Goal: Task Accomplishment & Management: Complete application form

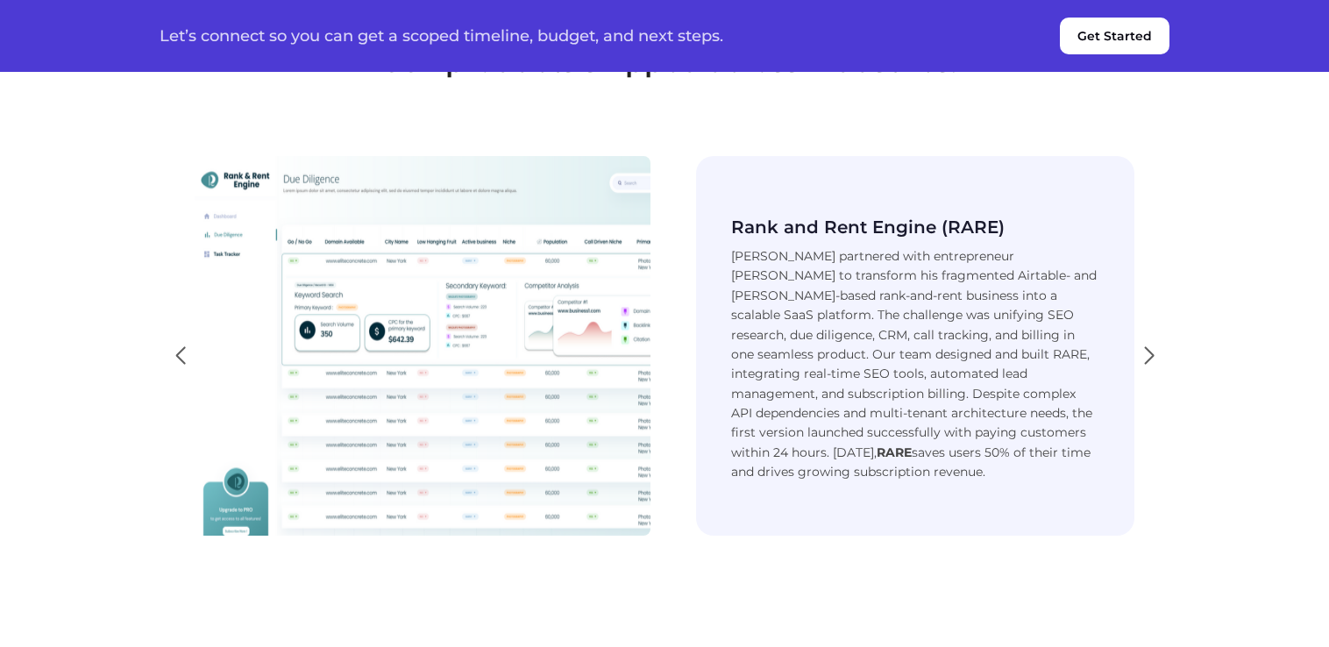
scroll to position [3243, 0]
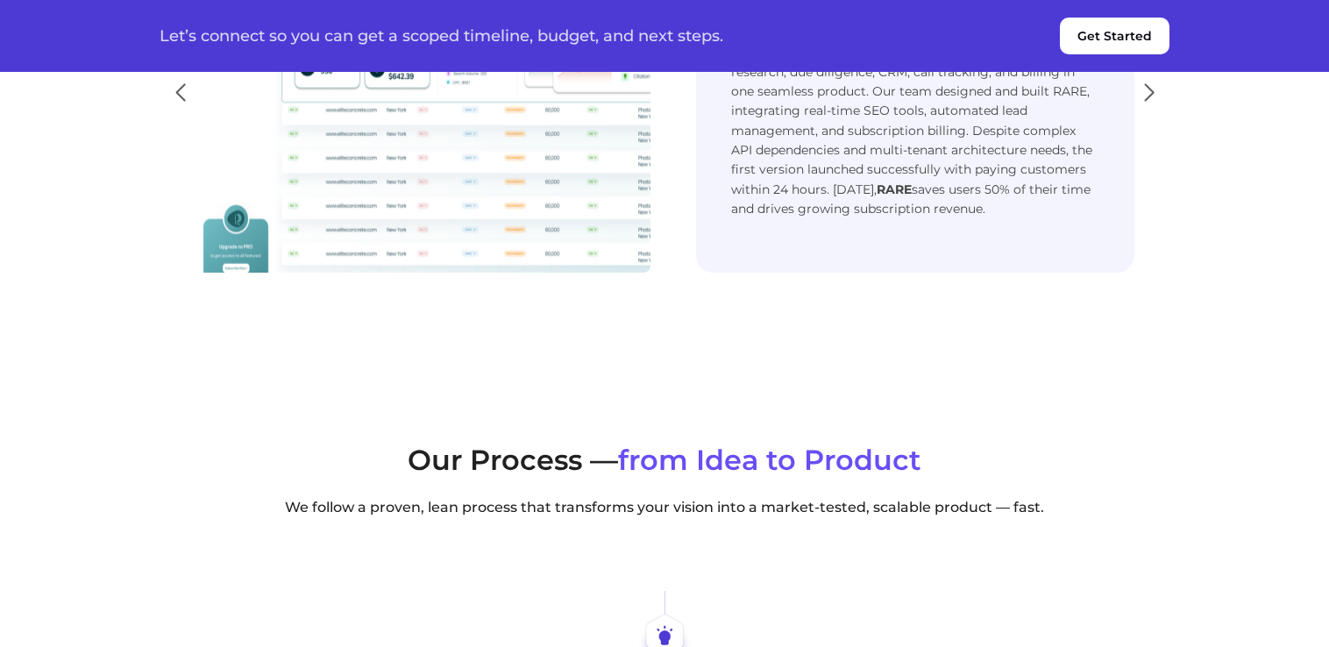
click at [1120, 38] on button "Get Started" at bounding box center [1115, 36] width 110 height 37
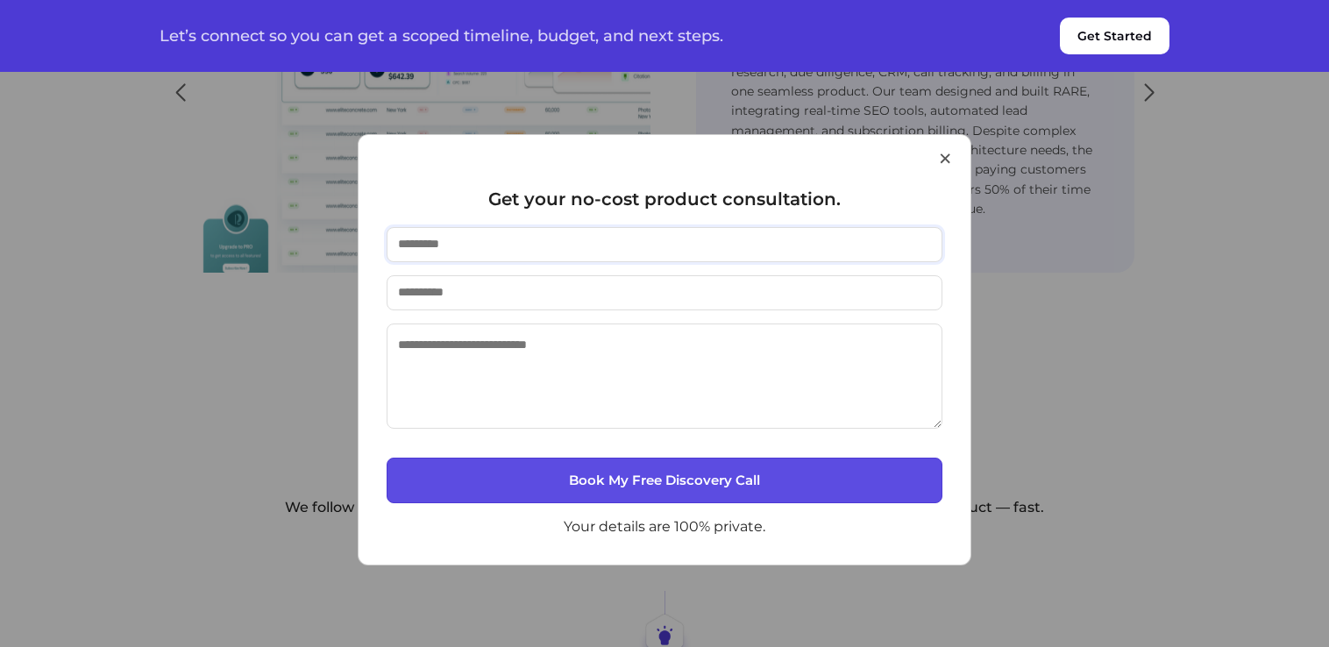
click at [515, 238] on input "text" at bounding box center [664, 244] width 556 height 35
click at [473, 246] on input "text" at bounding box center [664, 244] width 556 height 35
type input "*********"
click at [948, 159] on button "×" at bounding box center [945, 158] width 16 height 45
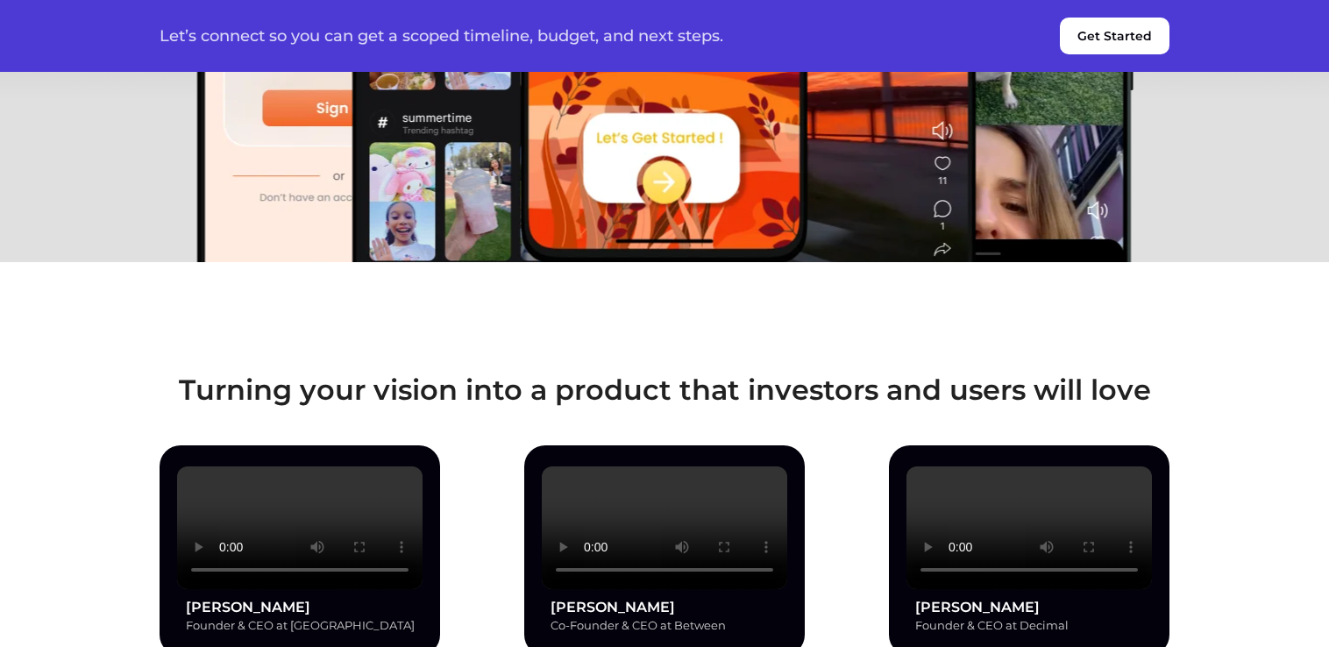
scroll to position [0, 0]
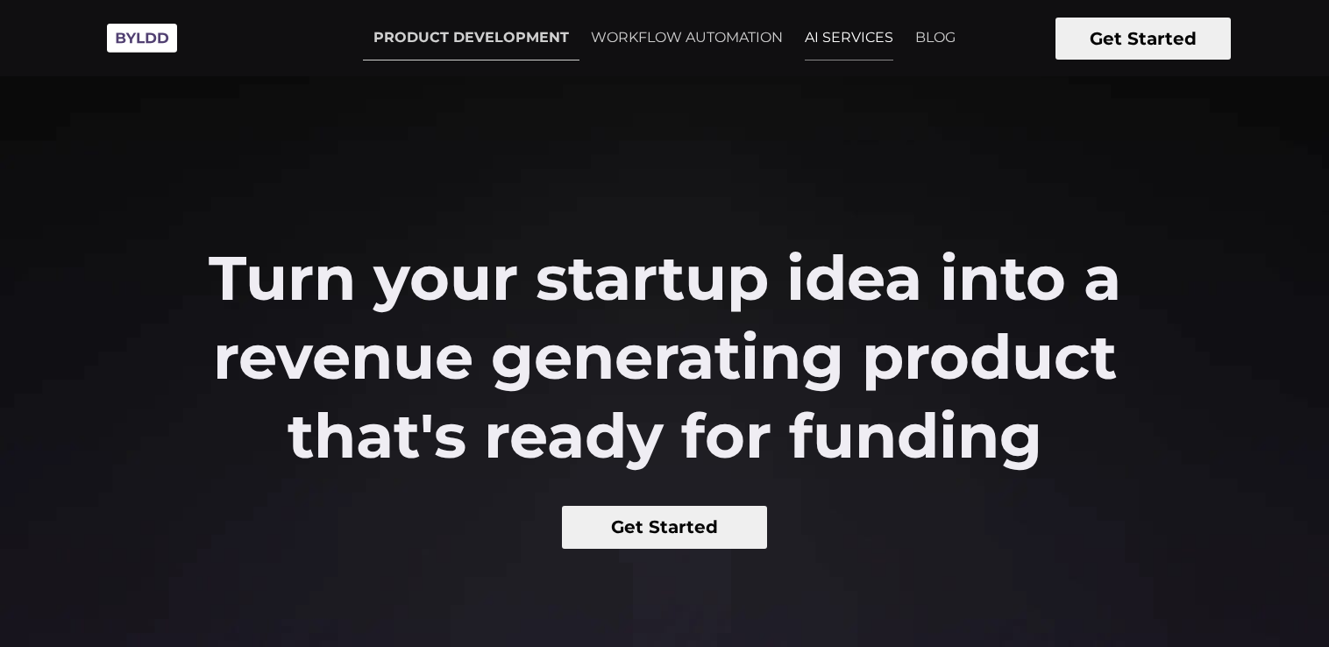
click at [848, 34] on link "AI SERVICES" at bounding box center [849, 38] width 110 height 44
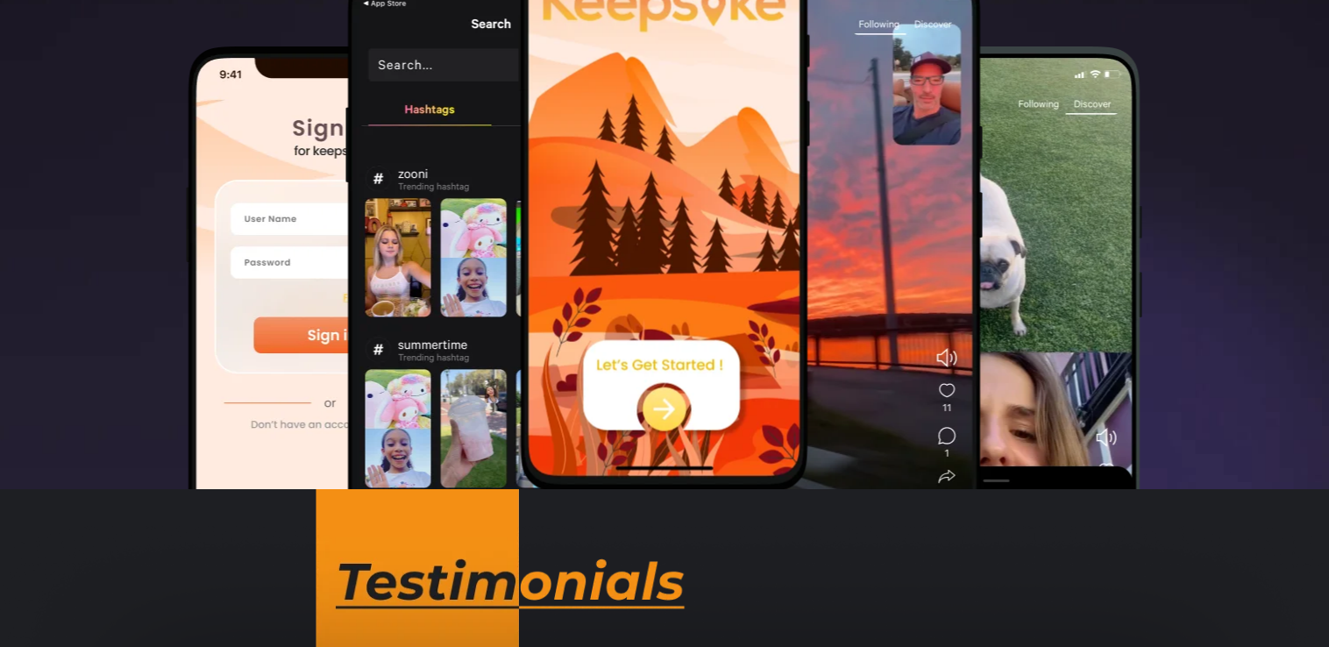
scroll to position [876, 0]
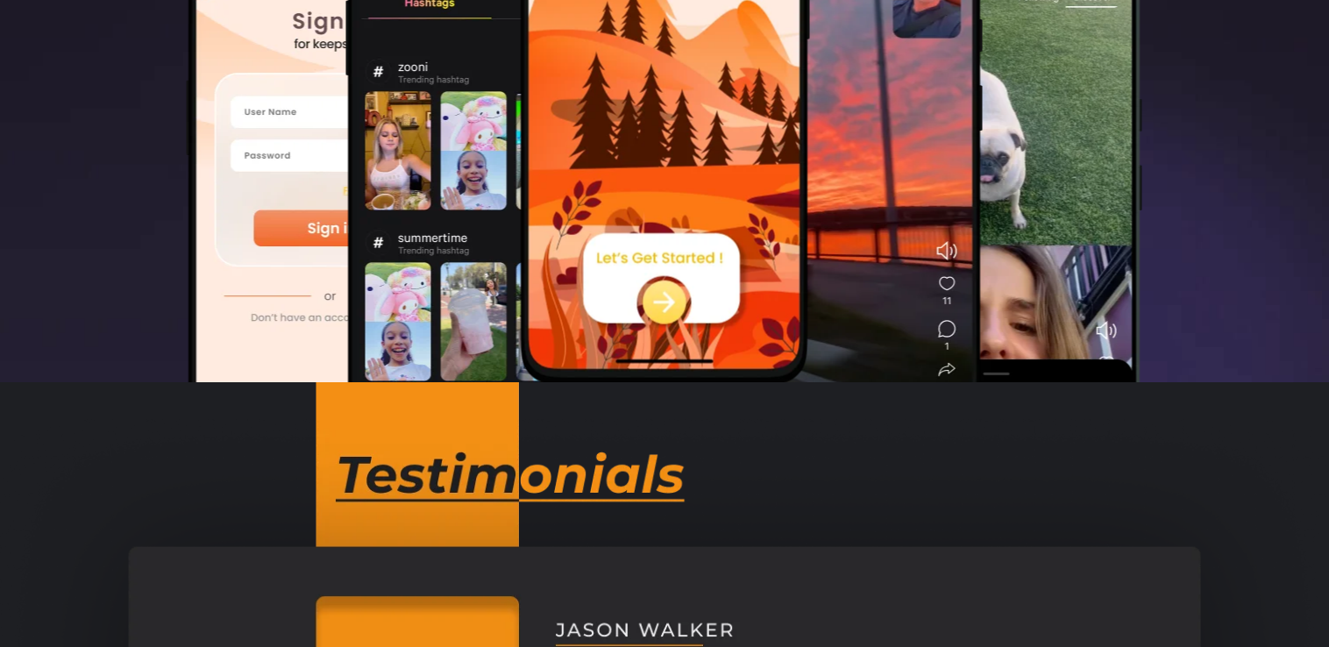
click at [685, 302] on img at bounding box center [665, 76] width 292 height 617
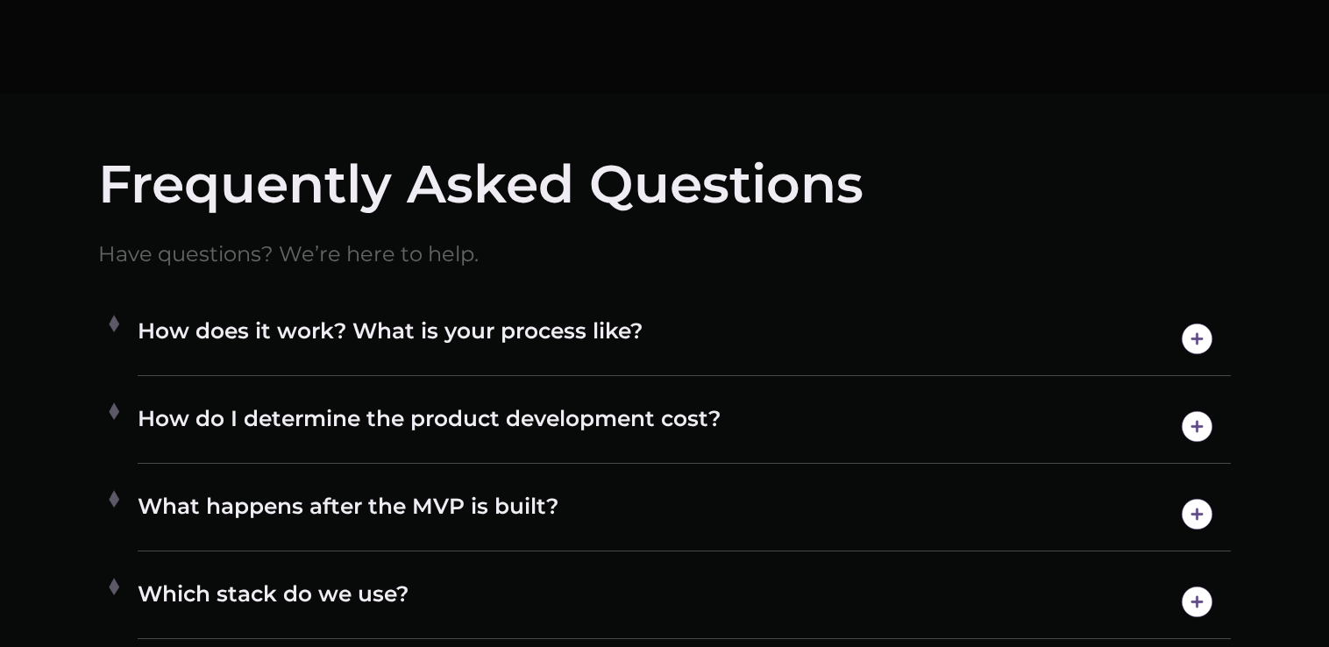
scroll to position [8927, 0]
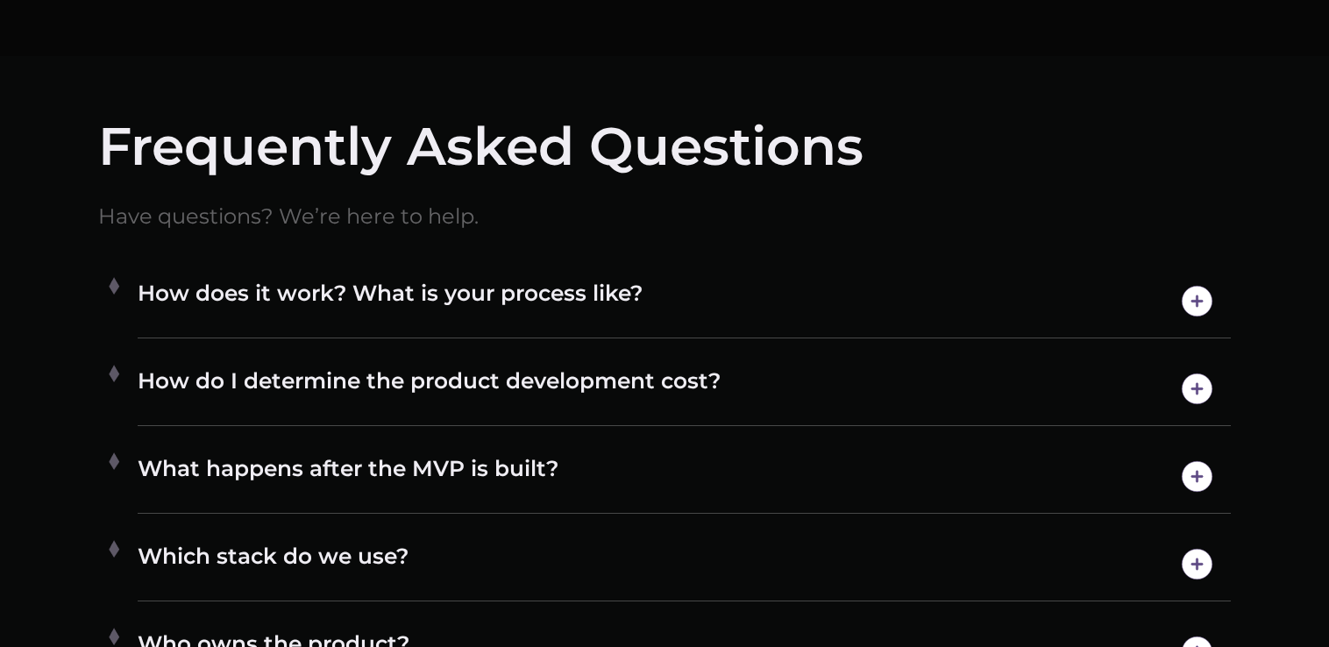
click at [1166, 297] on h4 "How does it work? What is your process like?" at bounding box center [684, 301] width 1093 height 45
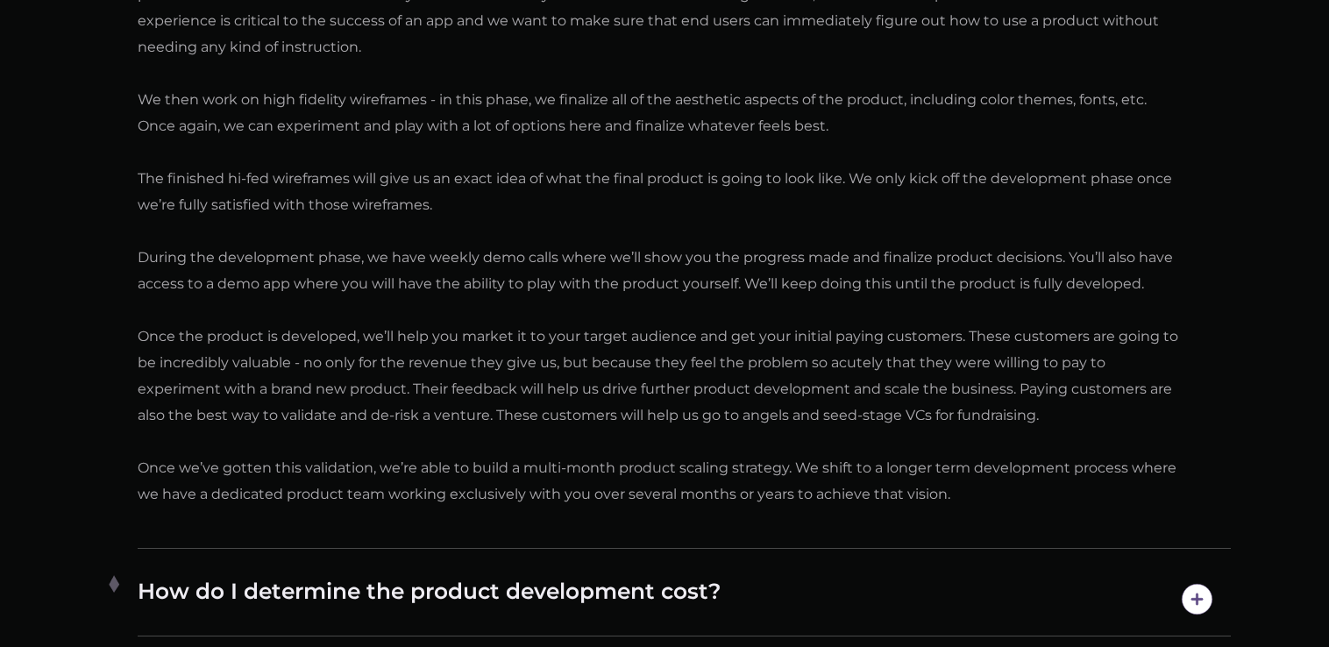
scroll to position [9628, 0]
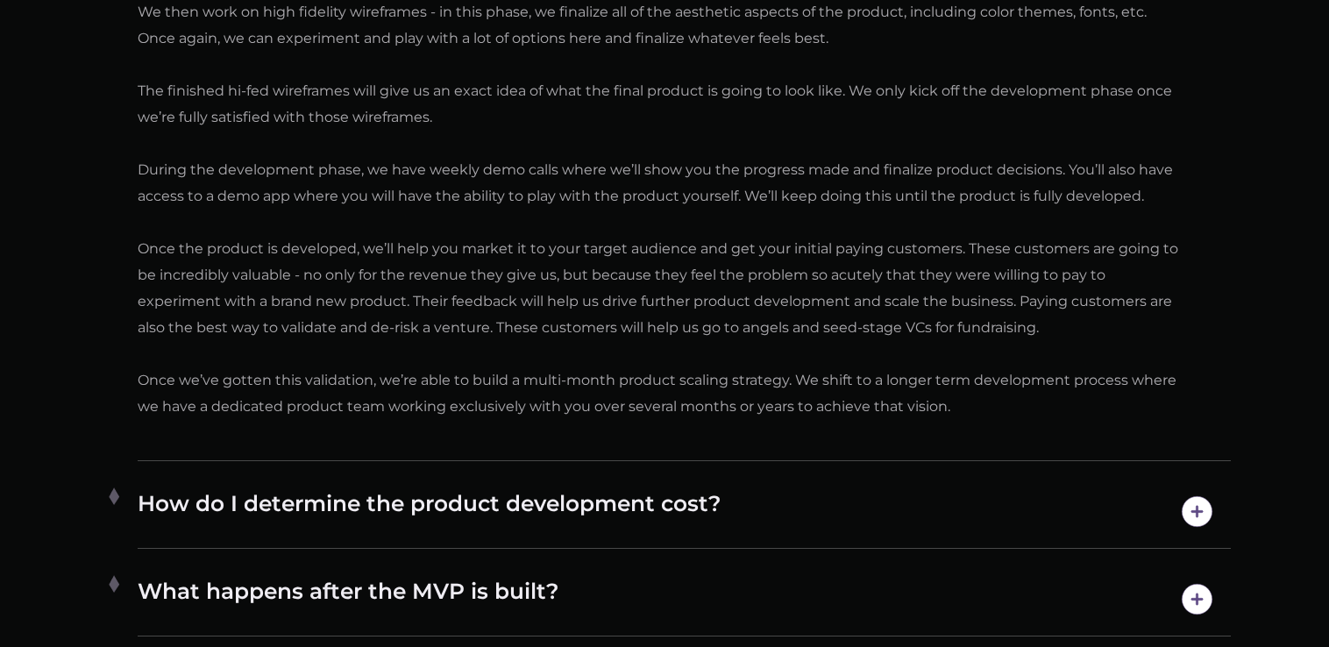
click at [1199, 515] on img at bounding box center [1196, 511] width 45 height 45
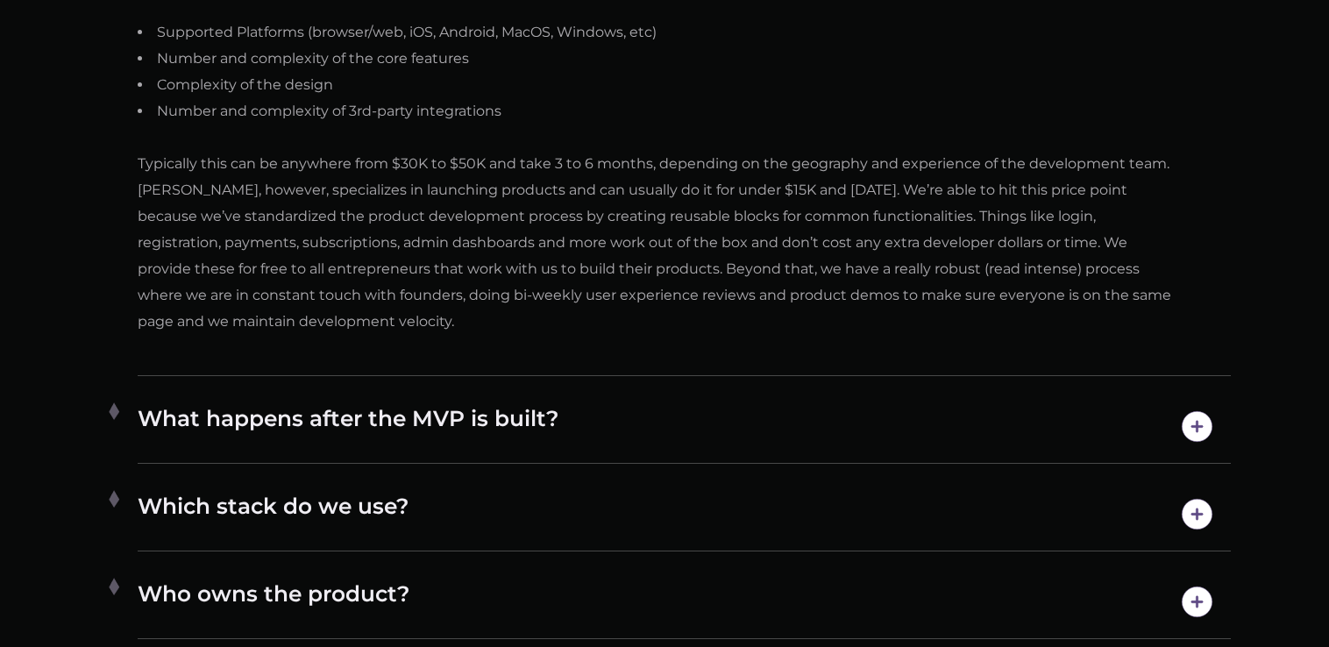
scroll to position [9584, 0]
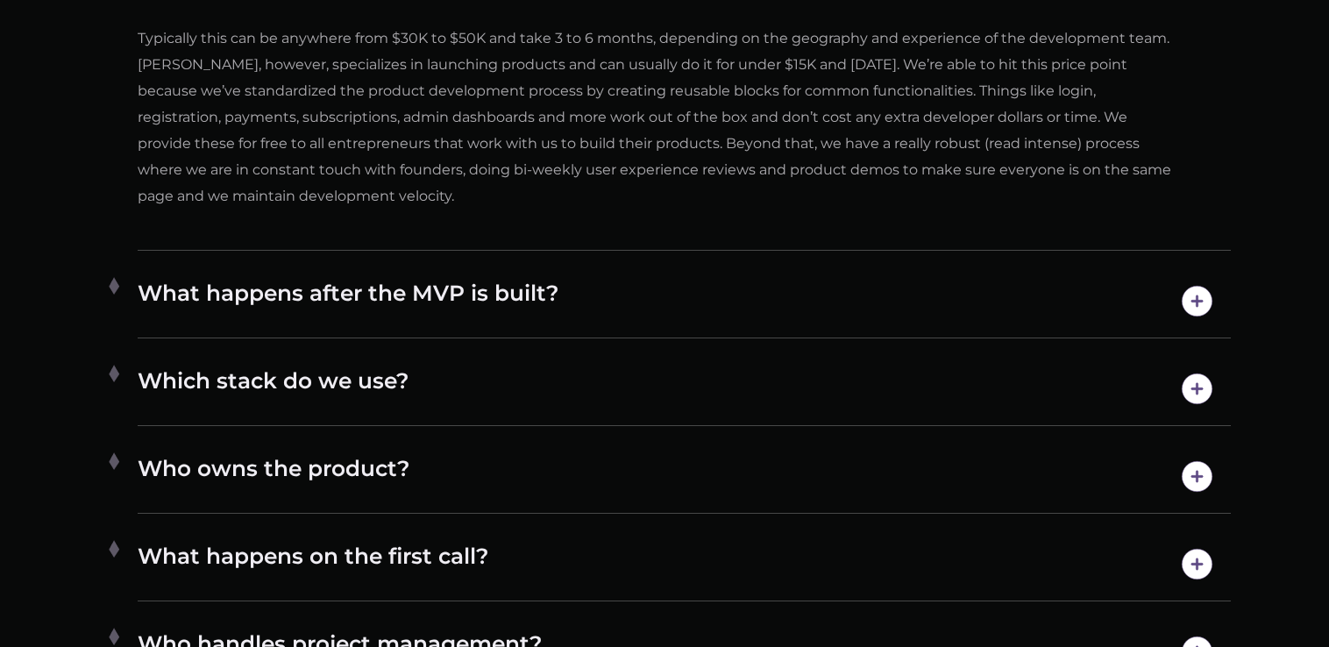
click at [1173, 468] on h4 "Who owns the product?" at bounding box center [684, 476] width 1093 height 45
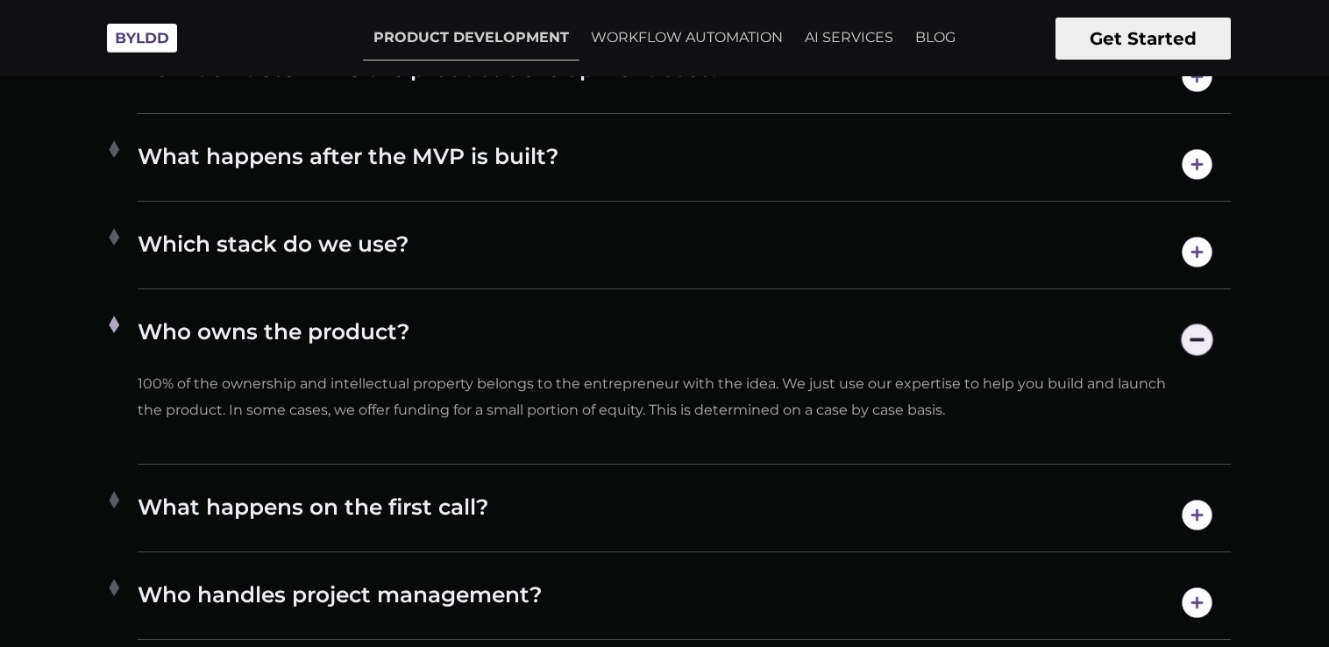
scroll to position [9277, 0]
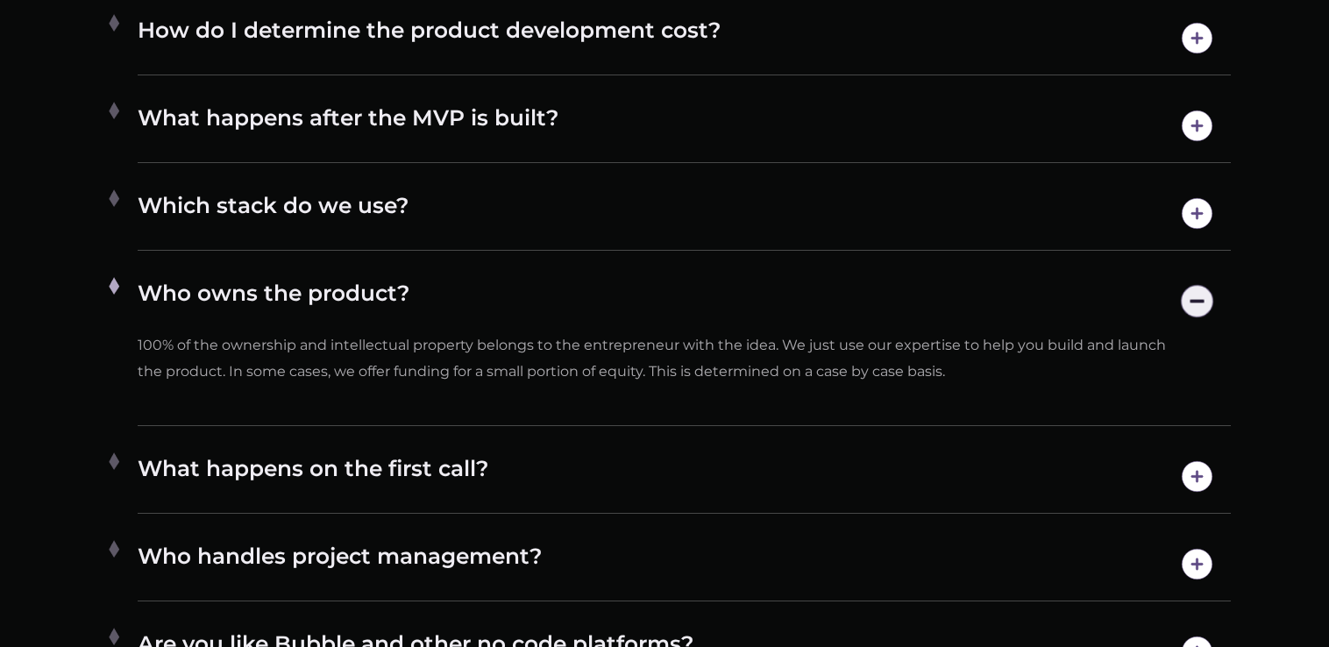
click at [1130, 478] on h4 "What happens on the first call?" at bounding box center [684, 476] width 1093 height 45
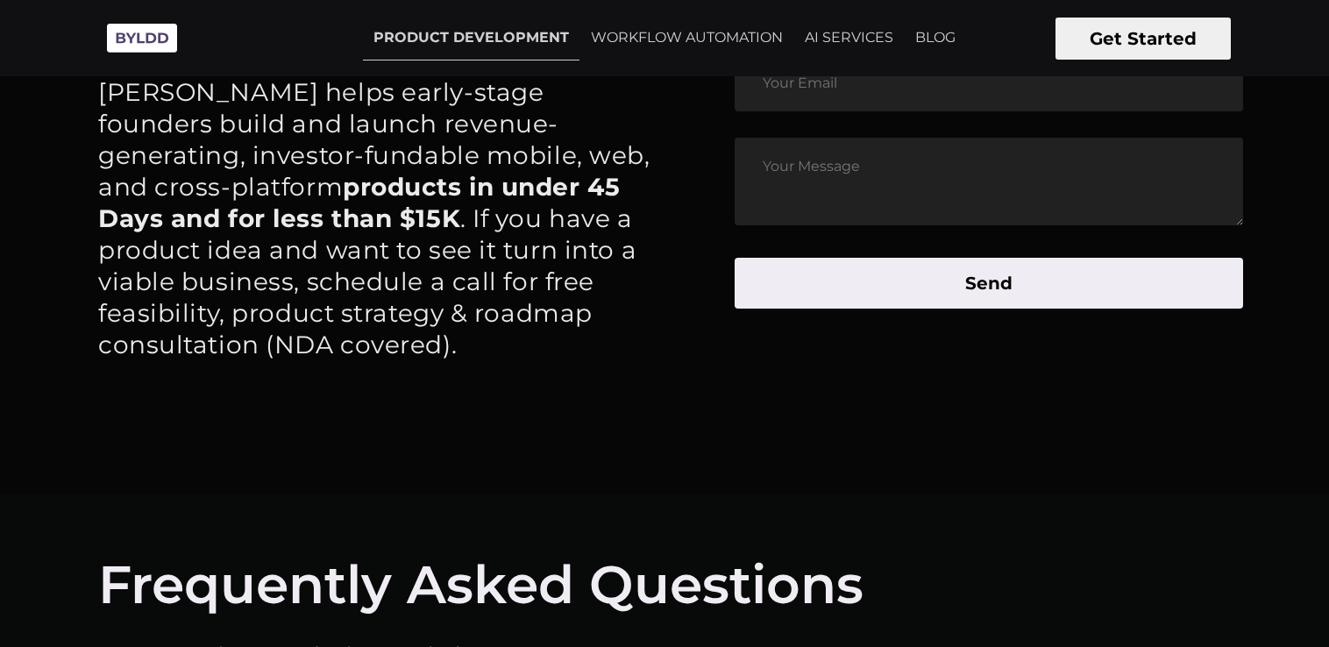
scroll to position [8050, 0]
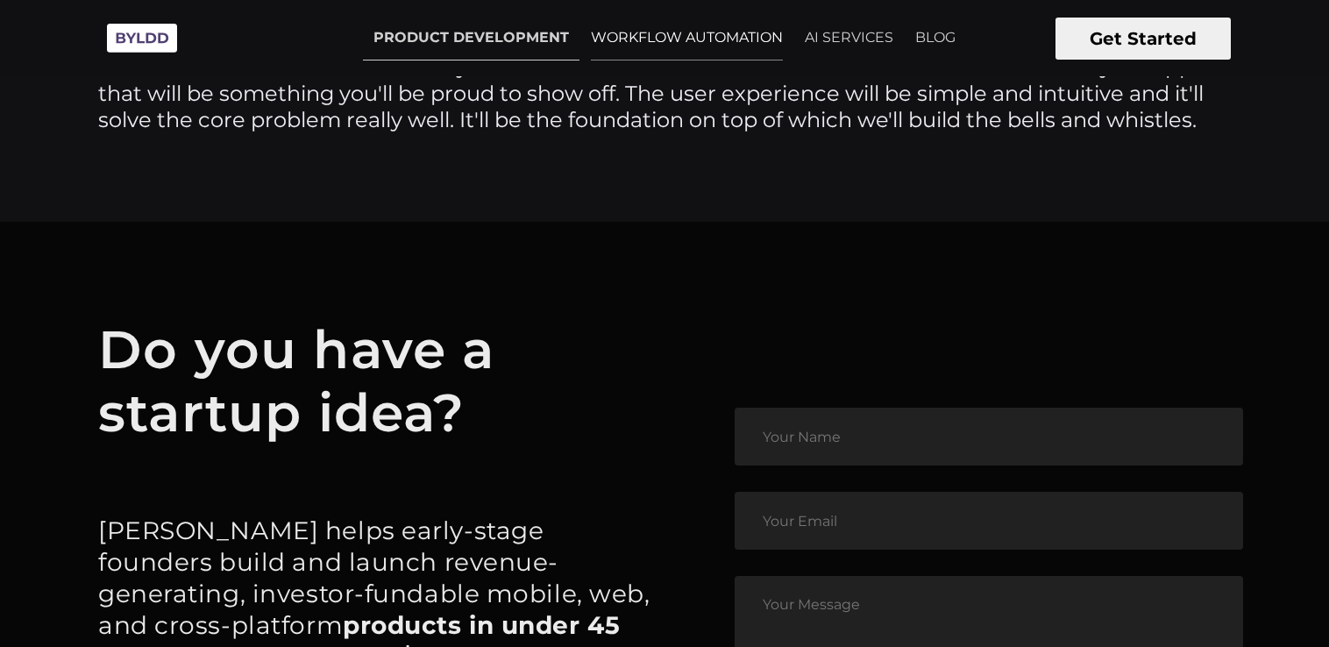
click at [677, 39] on link "WORKFLOW AUTOMATION" at bounding box center [686, 38] width 213 height 44
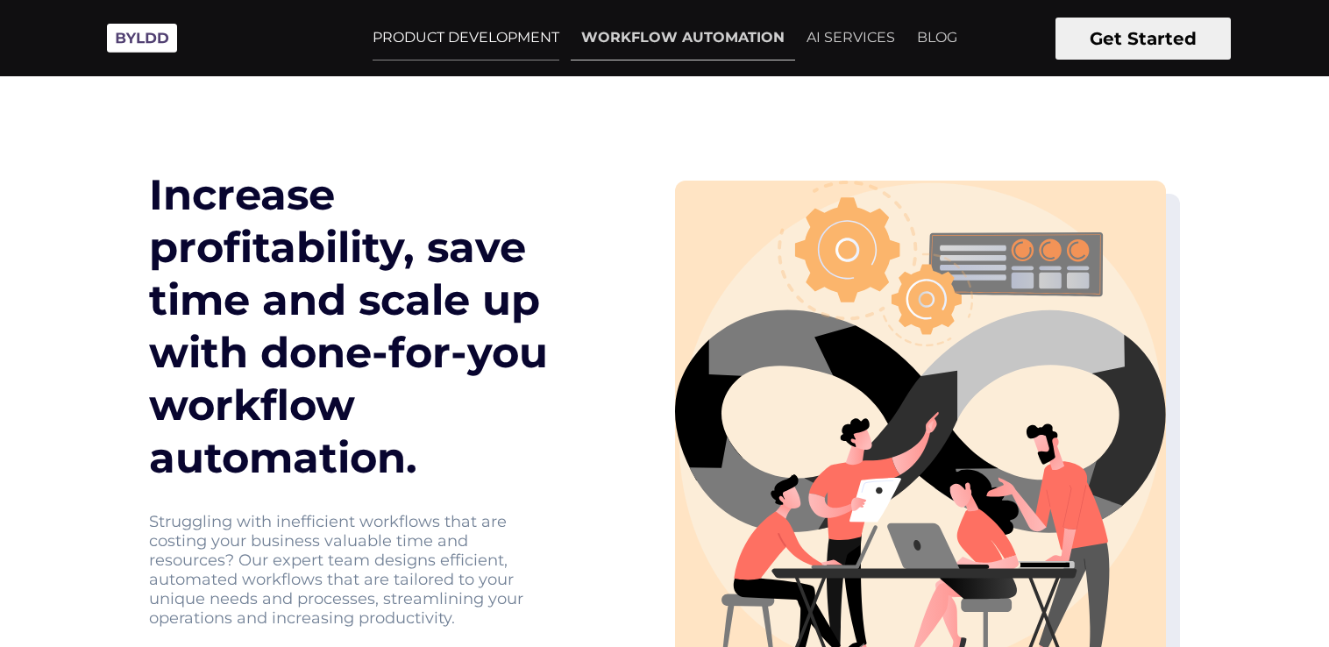
click at [475, 37] on link "PRODUCT DEVELOPMENT" at bounding box center [466, 38] width 208 height 44
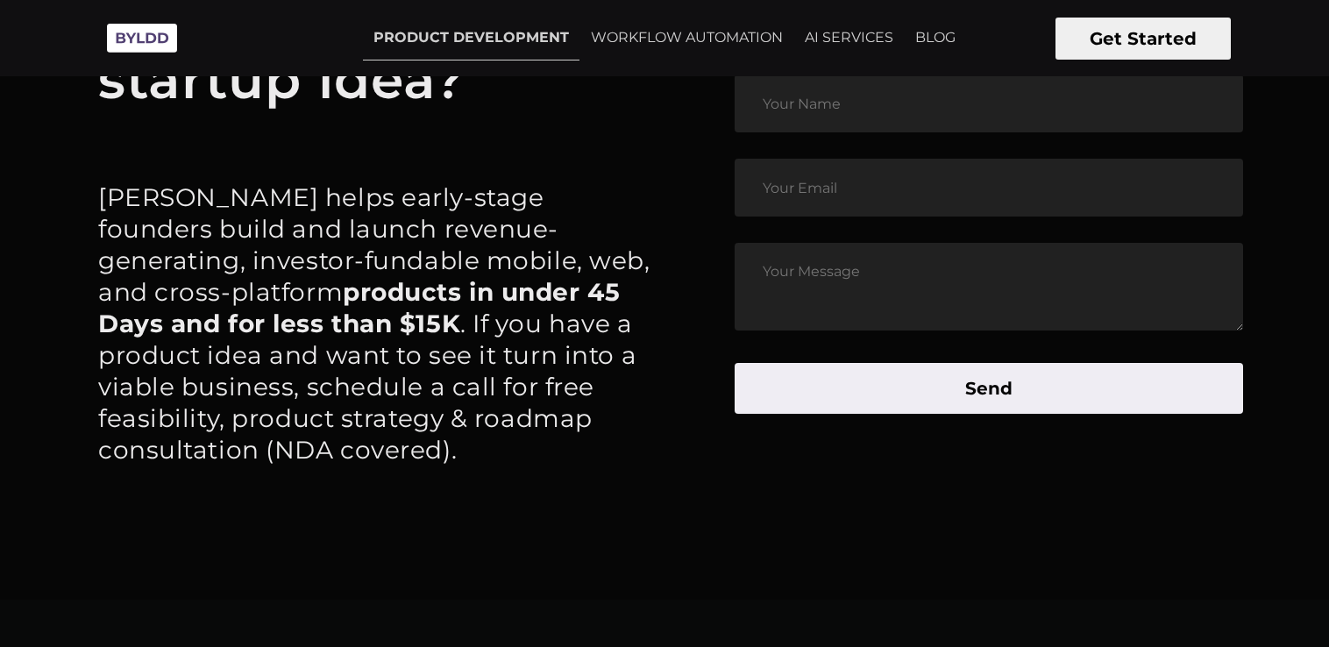
scroll to position [8213, 0]
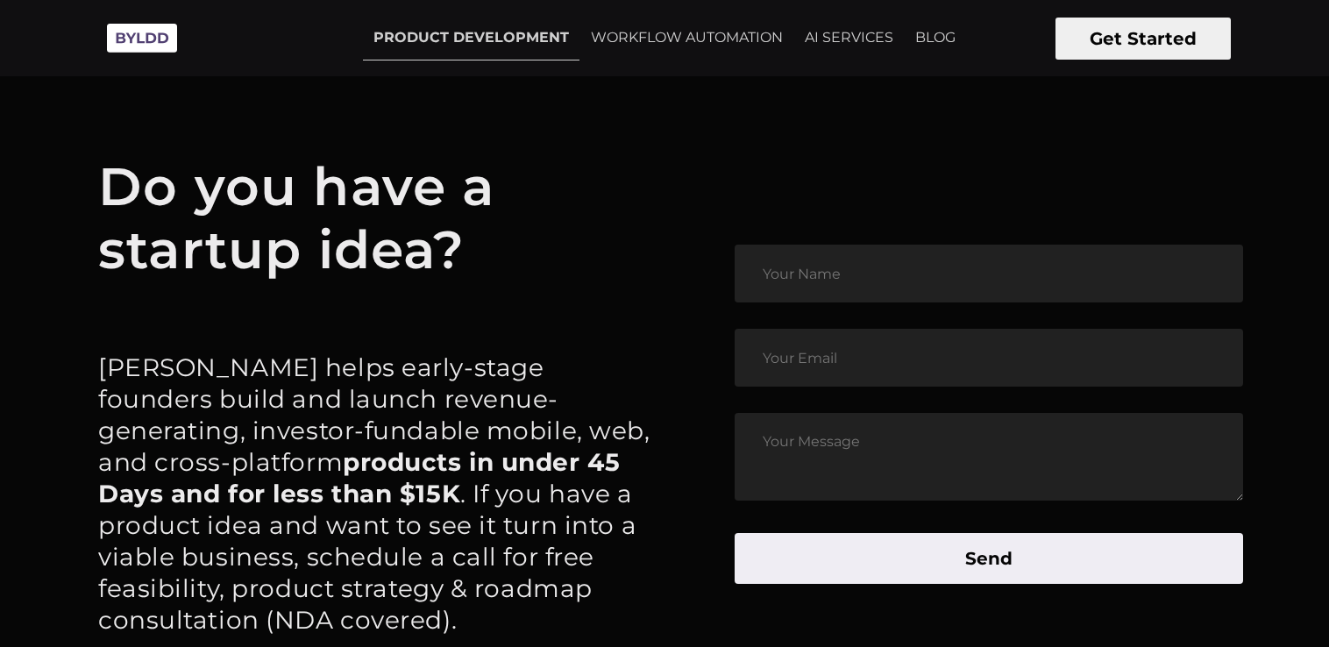
click at [828, 272] on input "text" at bounding box center [988, 274] width 508 height 58
type input "[PERSON_NAME]"
click at [852, 360] on input "email" at bounding box center [988, 358] width 508 height 58
type input "[PERSON_NAME][EMAIL_ADDRESS][DOMAIN_NAME]"
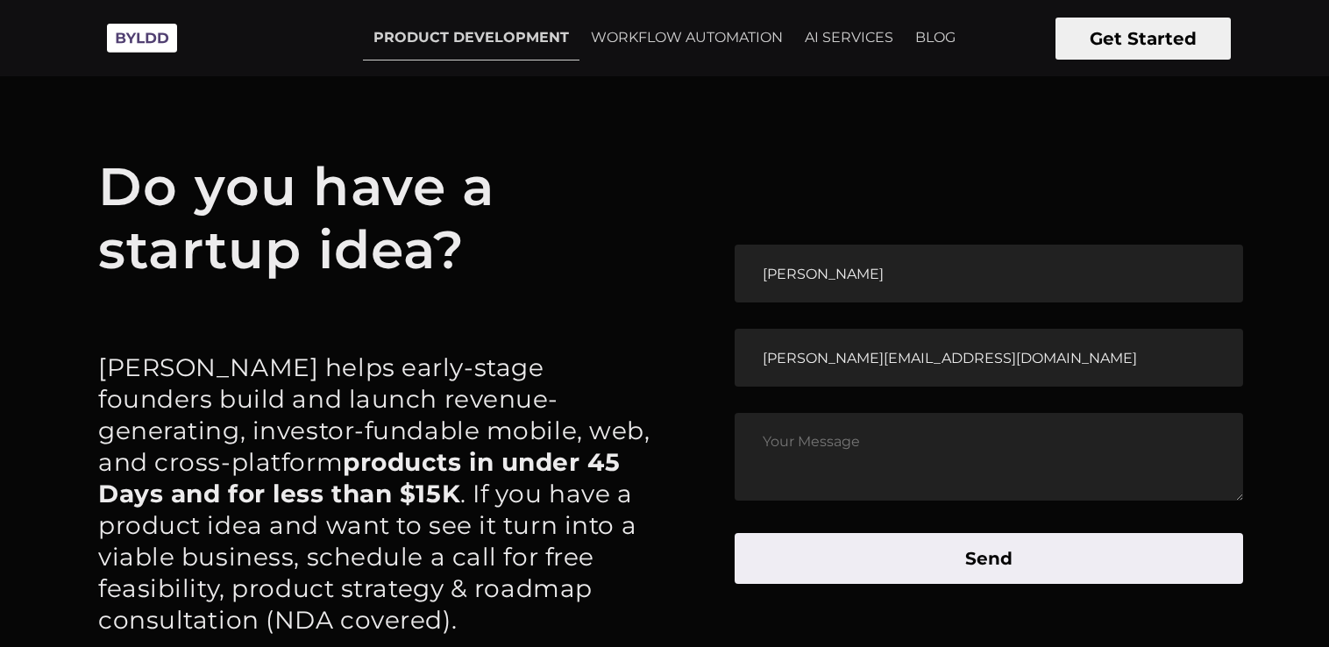
click at [825, 445] on textarea at bounding box center [988, 457] width 508 height 88
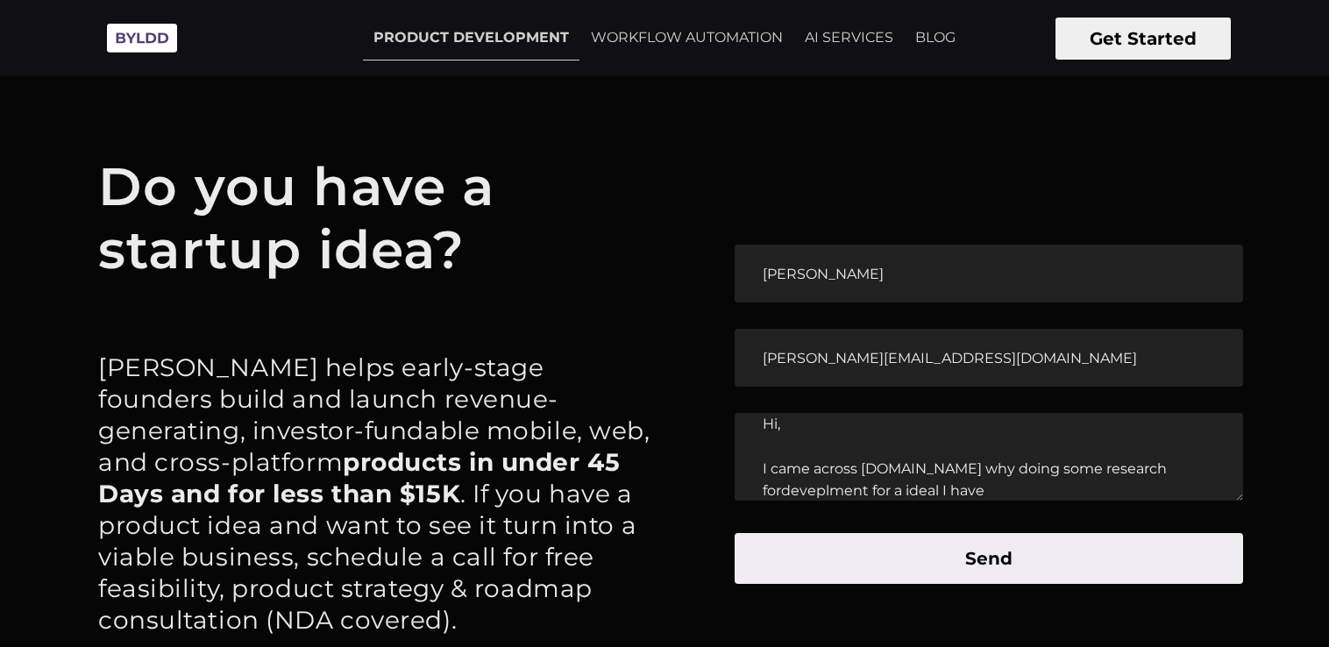
click at [1023, 493] on textarea "Hi, I came across [DOMAIN_NAME] why doing some research fordeveplment for a ide…" at bounding box center [988, 457] width 508 height 88
click at [939, 479] on textarea "Hi, I came across [DOMAIN_NAME] why doing some research for devpoment for a pro…" at bounding box center [988, 457] width 508 height 88
drag, startPoint x: 1017, startPoint y: 451, endPoint x: 965, endPoint y: 490, distance: 65.2
click at [1017, 451] on textarea "Hi, I came across [DOMAIN_NAME] why doing some research for devpoment for a pro…" at bounding box center [988, 457] width 508 height 88
click at [1031, 481] on textarea "Hi, I came across [DOMAIN_NAME] why doing some research for development for a p…" at bounding box center [988, 457] width 508 height 88
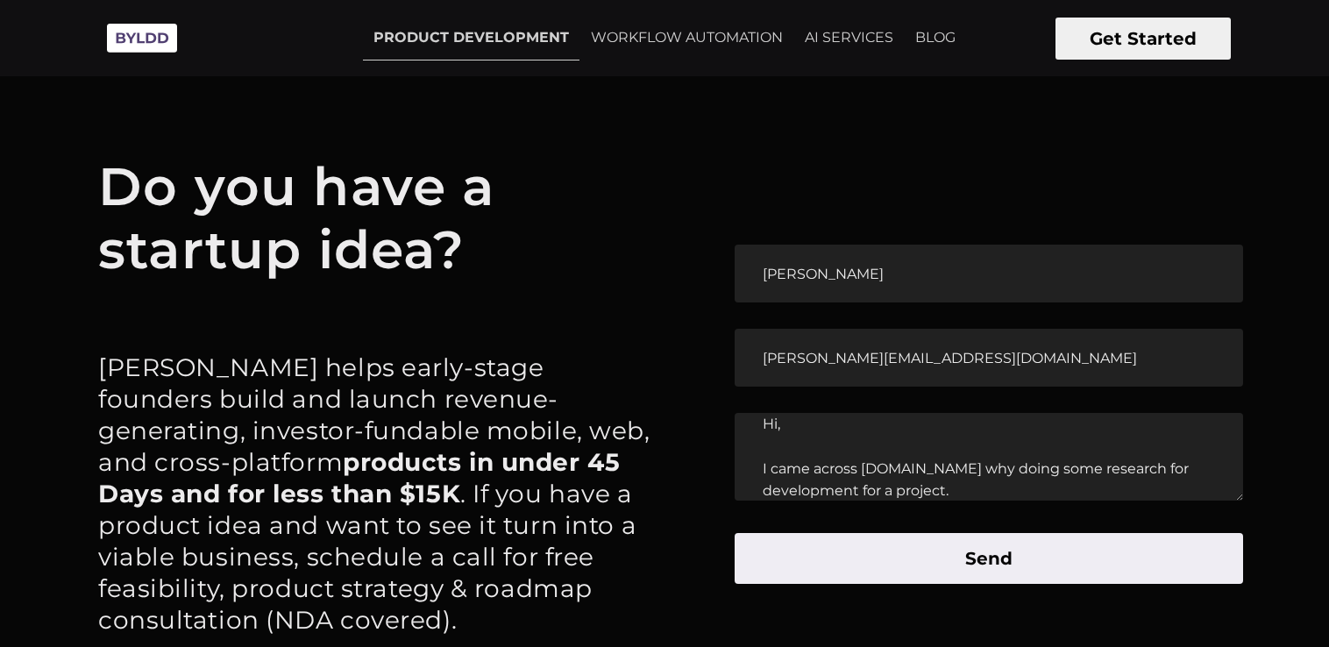
click at [986, 493] on textarea "Hi, I came across [DOMAIN_NAME] why doing some research for development for a p…" at bounding box center [988, 457] width 508 height 88
click at [1205, 474] on textarea "Hi, I came across [DOMAIN_NAME] why doing some research for development for a p…" at bounding box center [988, 457] width 508 height 88
drag, startPoint x: 1205, startPoint y: 474, endPoint x: 1100, endPoint y: 474, distance: 105.2
click at [1100, 474] on textarea "Hi, I came across [DOMAIN_NAME] why doing some research for development for a p…" at bounding box center [988, 457] width 508 height 88
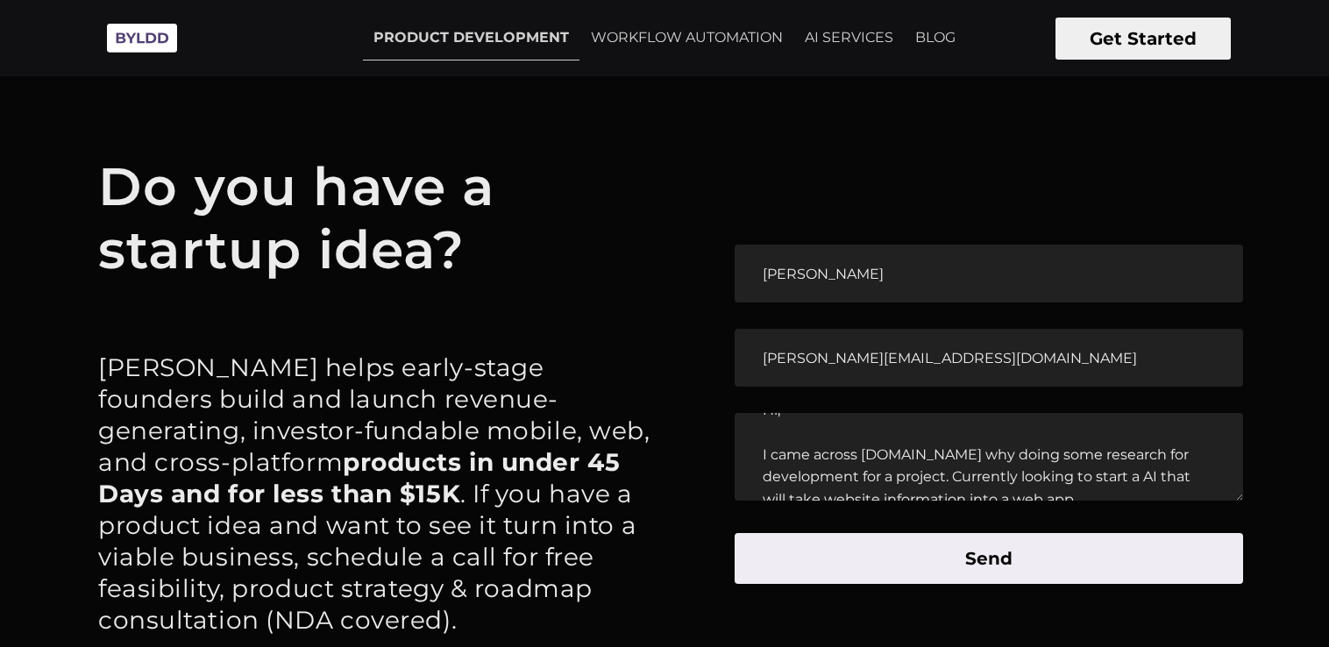
scroll to position [57, 0]
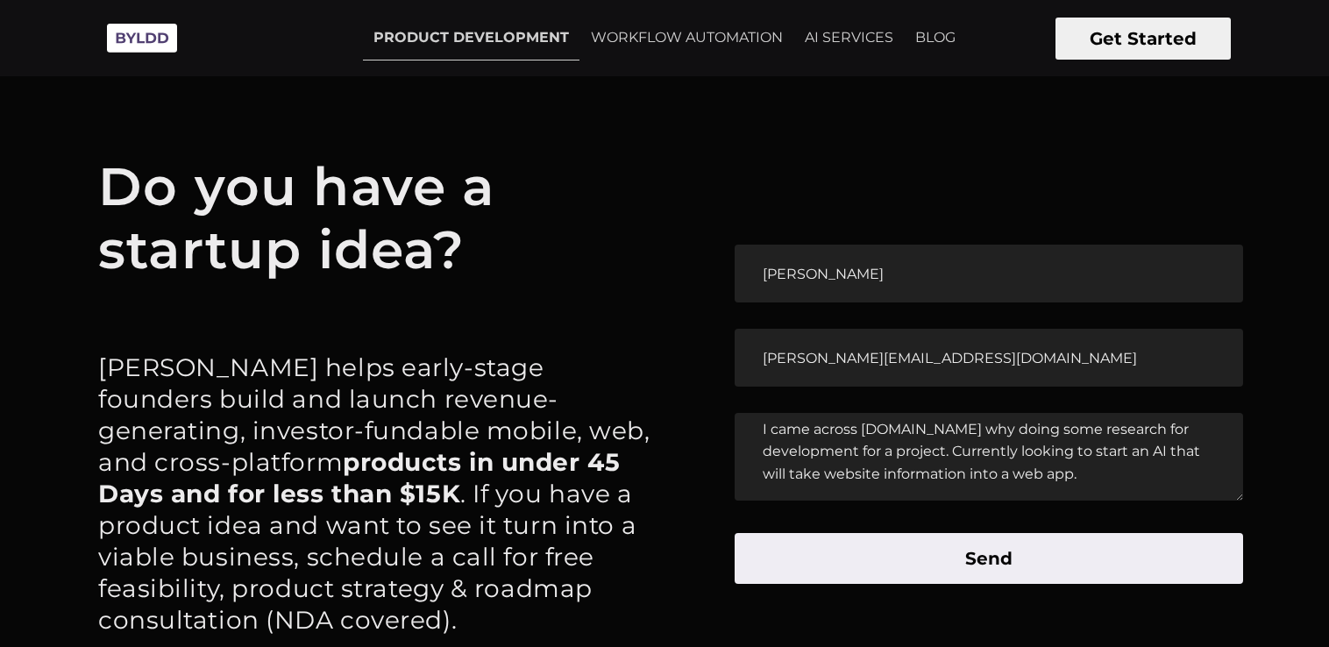
click at [1167, 451] on textarea "Hi, I came across [DOMAIN_NAME] why doing some research for development for a p…" at bounding box center [988, 457] width 508 height 88
click at [981, 475] on textarea "Hi, I came across [DOMAIN_NAME] why doing some research for development for a p…" at bounding box center [988, 457] width 508 height 88
click at [1127, 465] on textarea "Hi, I came across [DOMAIN_NAME] why doing some research for development for a p…" at bounding box center [988, 457] width 508 height 88
click at [927, 475] on textarea "Hi, I came across [DOMAIN_NAME] why doing some research for development for a p…" at bounding box center [988, 457] width 508 height 88
click at [1192, 475] on textarea "Hi, I came across [DOMAIN_NAME] why doing some research for development for a p…" at bounding box center [988, 457] width 508 height 88
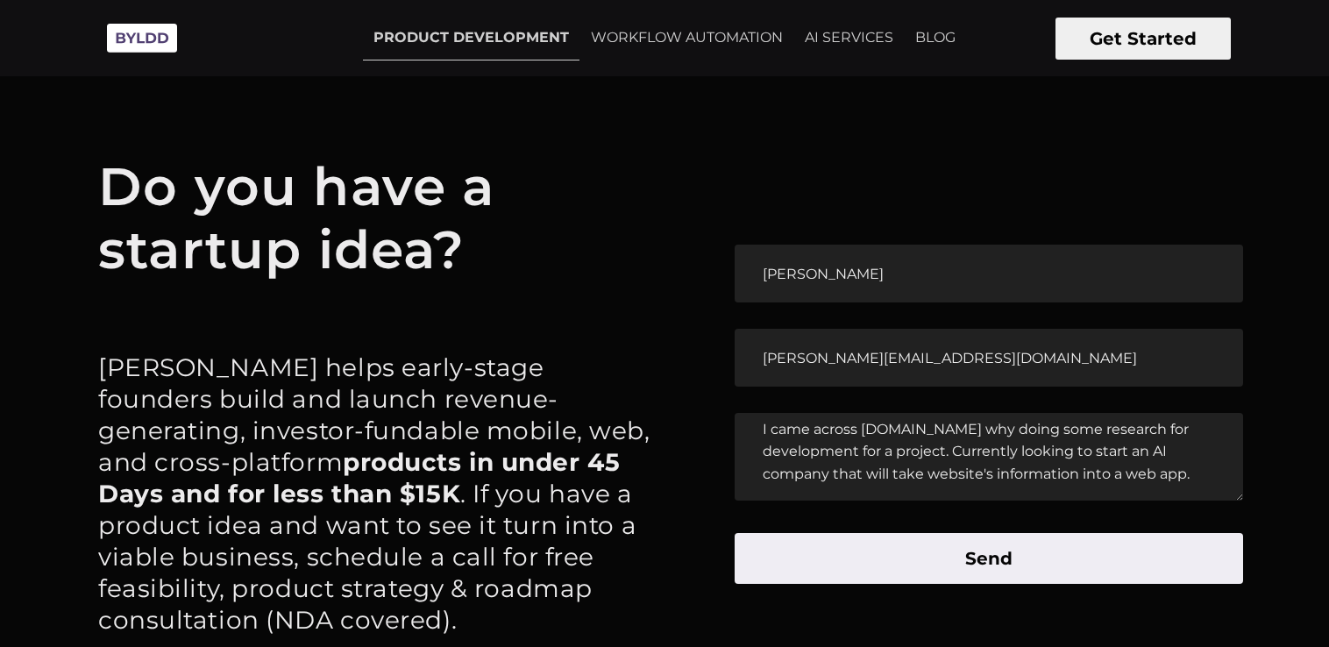
click at [1191, 477] on textarea "Hi, I came across [DOMAIN_NAME] why doing some research for development for a p…" at bounding box center [988, 457] width 508 height 88
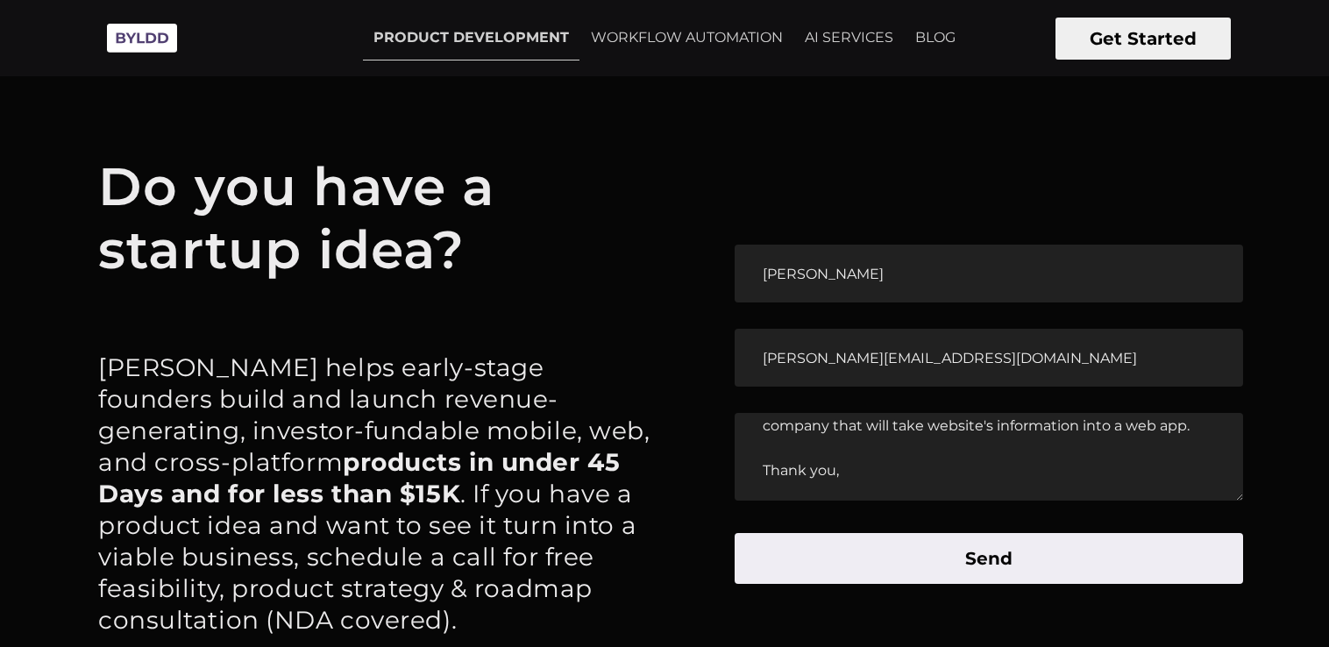
scroll to position [64, 0]
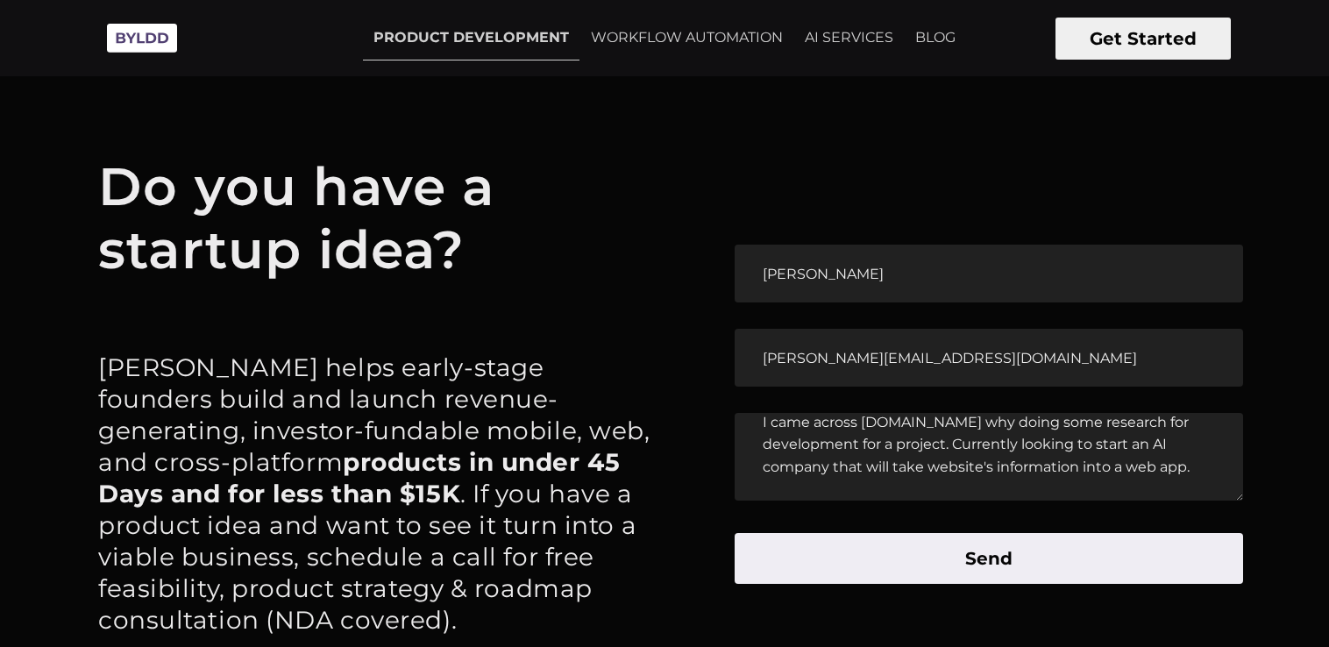
drag, startPoint x: 1186, startPoint y: 463, endPoint x: 1202, endPoint y: 492, distance: 32.9
click at [1186, 464] on textarea "Hi, I came across [DOMAIN_NAME] why doing some research for development for a p…" at bounding box center [988, 457] width 508 height 88
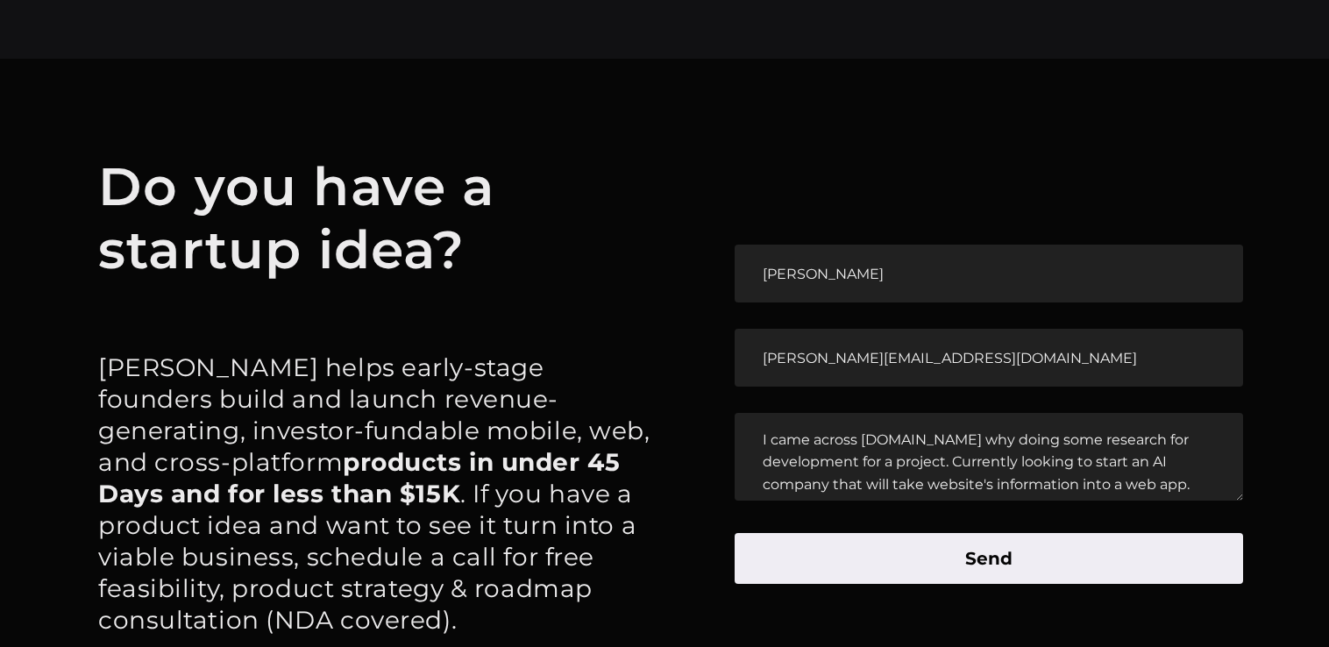
scroll to position [88, 0]
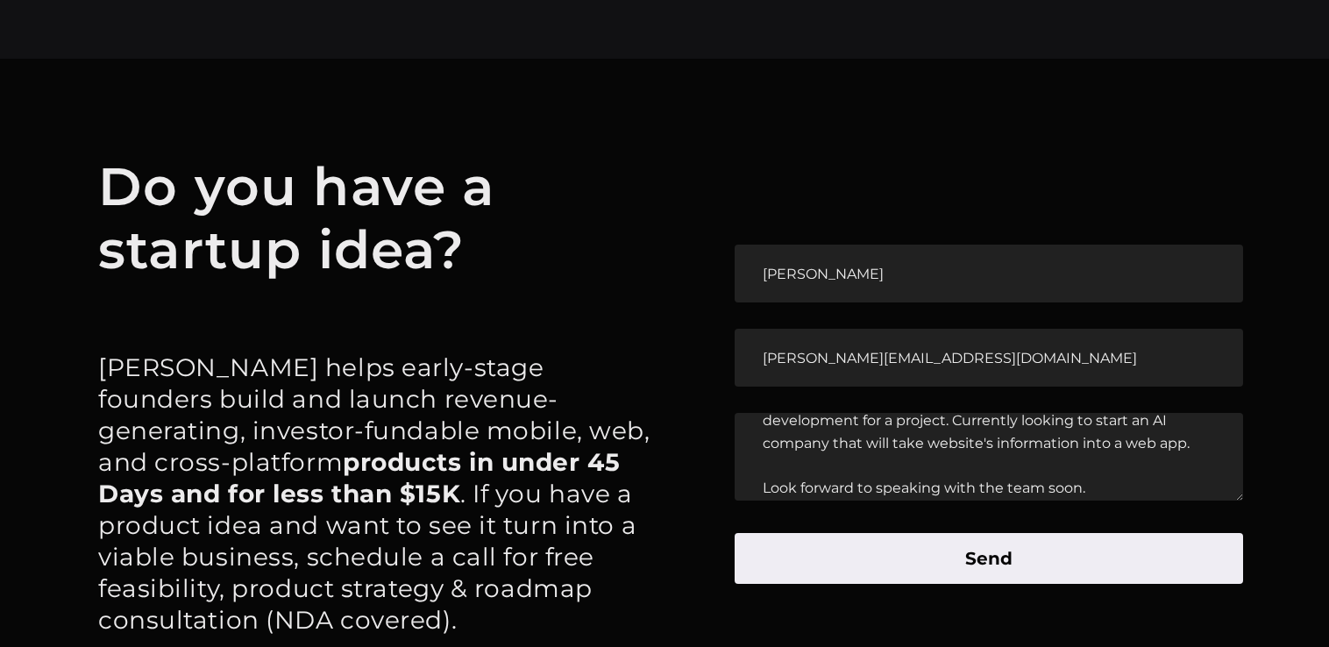
click at [1195, 453] on textarea "Hi, I came across [DOMAIN_NAME] why doing some research for development for a p…" at bounding box center [988, 457] width 508 height 88
click at [1198, 448] on textarea "Hi, I came across [DOMAIN_NAME] why doing some research for development for a p…" at bounding box center [988, 457] width 508 height 88
click at [797, 457] on textarea "Hi, I came across [DOMAIN_NAME] why doing some research for development for a p…" at bounding box center [988, 457] width 508 height 88
click at [1095, 426] on textarea "Hi, I came across [DOMAIN_NAME] why doing some research for development for a p…" at bounding box center [988, 457] width 508 height 88
click at [832, 449] on textarea "Hi, I came across [DOMAIN_NAME] why doing some research for development for a p…" at bounding box center [988, 457] width 508 height 88
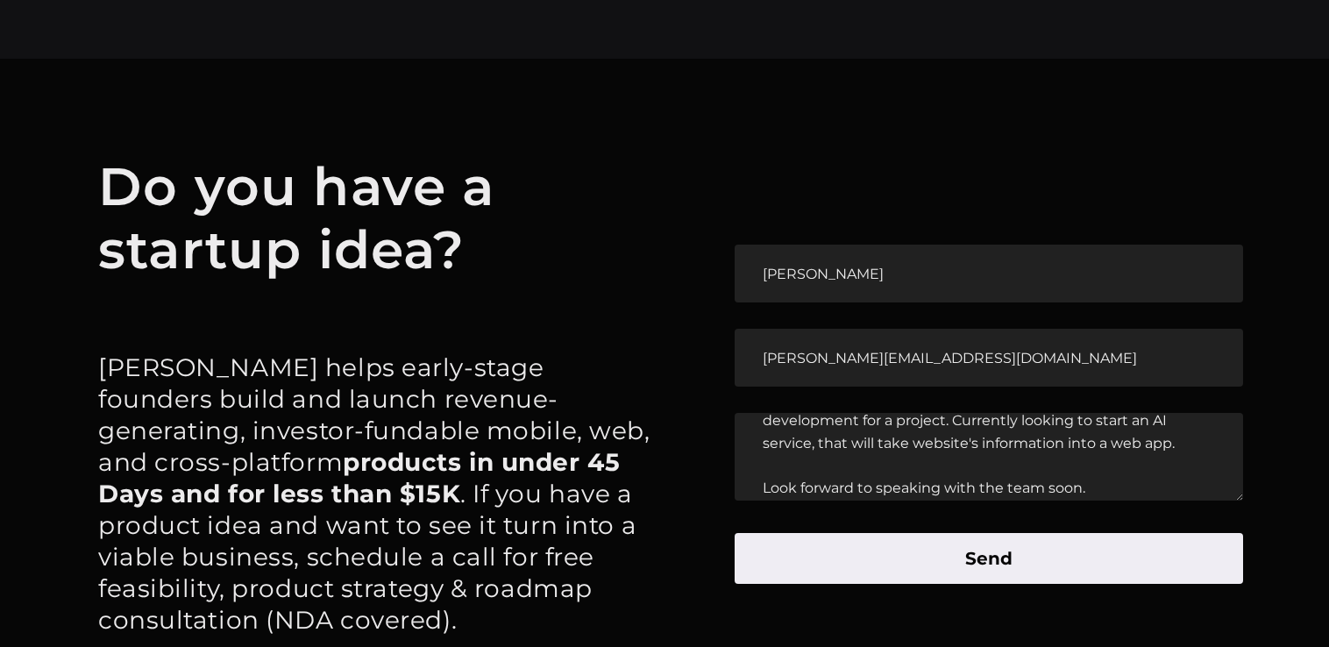
click at [916, 447] on textarea "Hi, I came across [DOMAIN_NAME] why doing some research for development for a p…" at bounding box center [988, 457] width 508 height 88
click at [978, 445] on textarea "Hi, I came across [DOMAIN_NAME] why doing some research for development for a p…" at bounding box center [988, 457] width 508 height 88
click at [979, 447] on textarea "Hi, I came across [DOMAIN_NAME] why doing some research for development for a p…" at bounding box center [988, 457] width 508 height 88
click at [1003, 440] on textarea "Hi, I came across [DOMAIN_NAME] why doing some research for development for a p…" at bounding box center [988, 457] width 508 height 88
click at [1057, 457] on textarea "Hi, I came across [DOMAIN_NAME] why doing some research for development for a p…" at bounding box center [988, 457] width 508 height 88
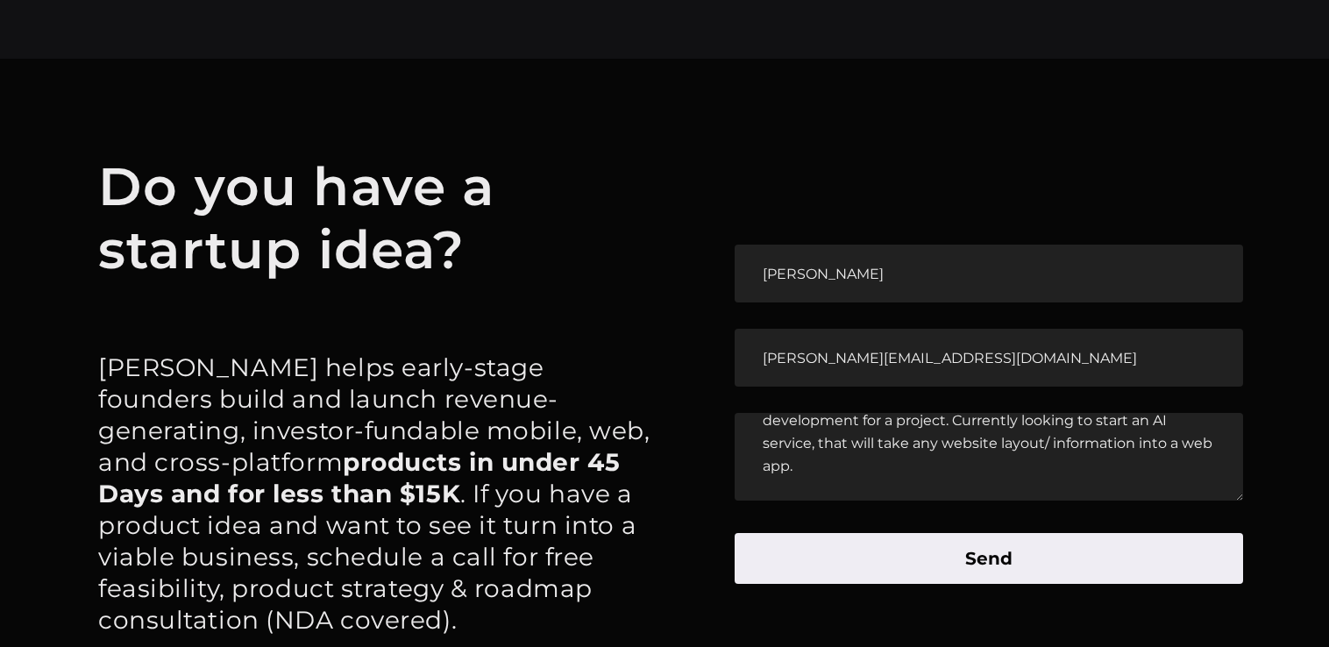
click at [1052, 450] on textarea "Hi, I came across [DOMAIN_NAME] why doing some research for development for a p…" at bounding box center [988, 457] width 508 height 88
click at [1130, 440] on textarea "Hi, I came across [DOMAIN_NAME] why doing some research for development for a p…" at bounding box center [988, 457] width 508 height 88
click at [1045, 457] on textarea "Hi, I came across [DOMAIN_NAME] why doing some research for development for a p…" at bounding box center [988, 457] width 508 height 88
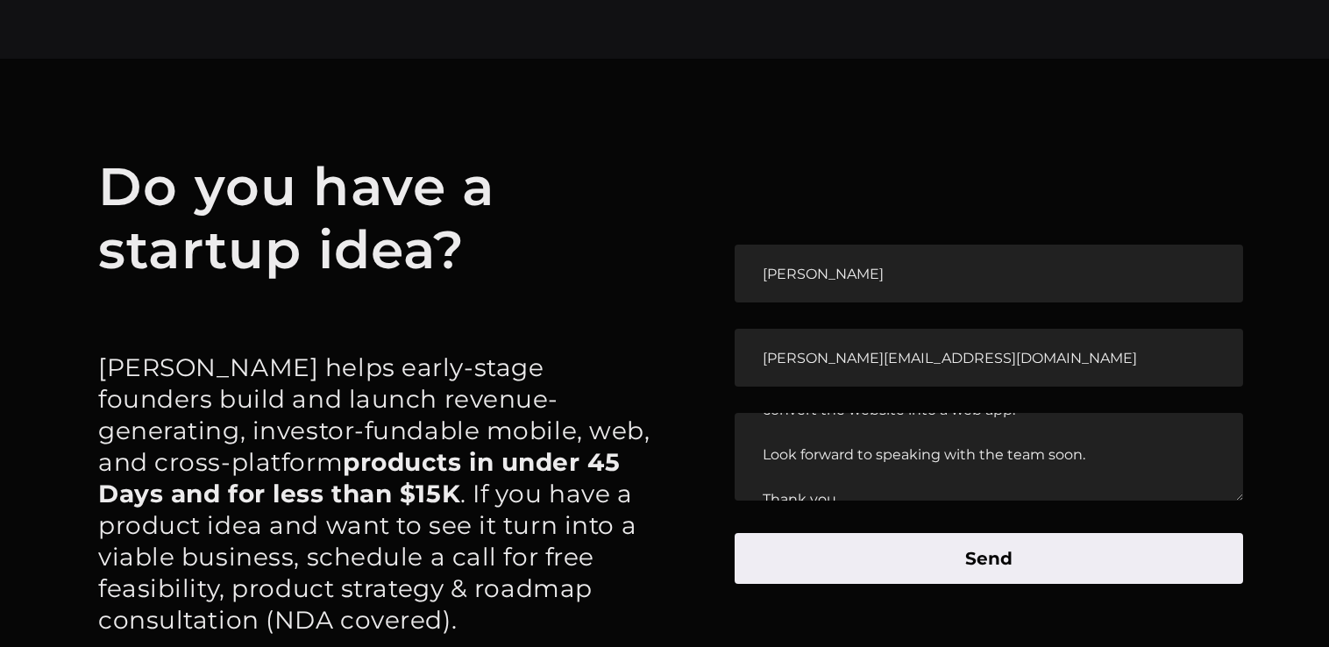
scroll to position [175, 0]
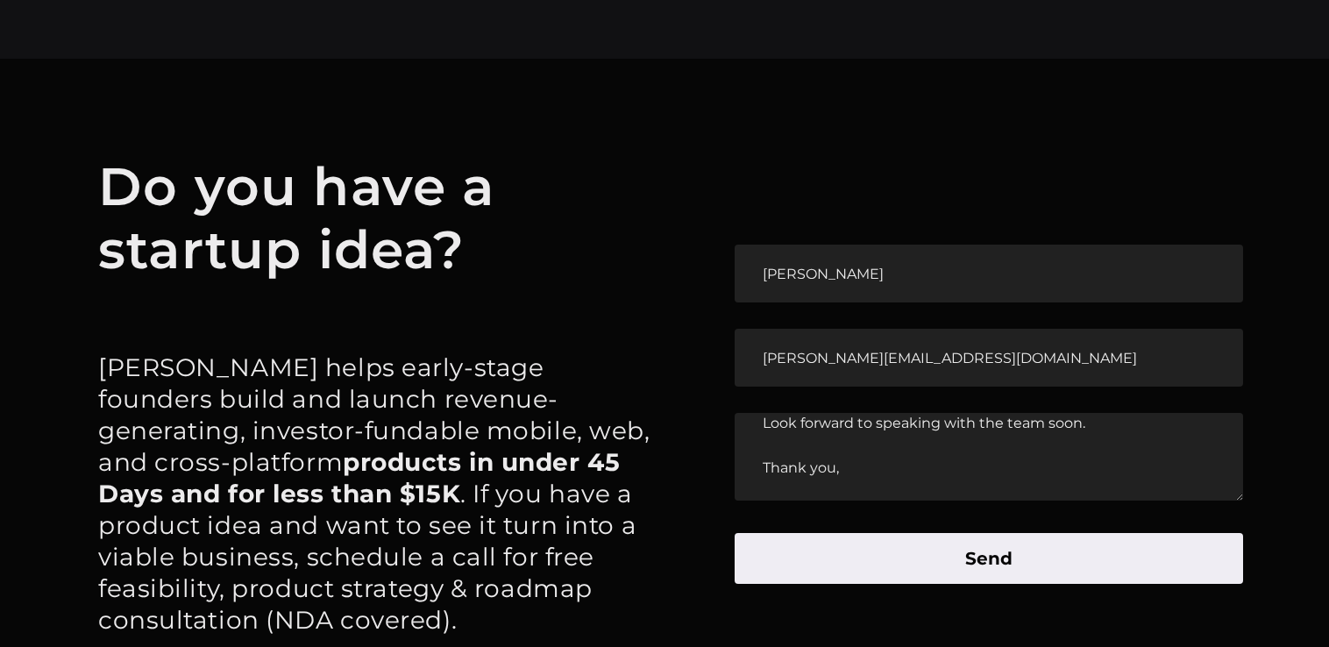
type textarea "Hi, I came across [DOMAIN_NAME] why doing some research for development for a p…"
click at [1020, 563] on button "Send" at bounding box center [988, 558] width 508 height 51
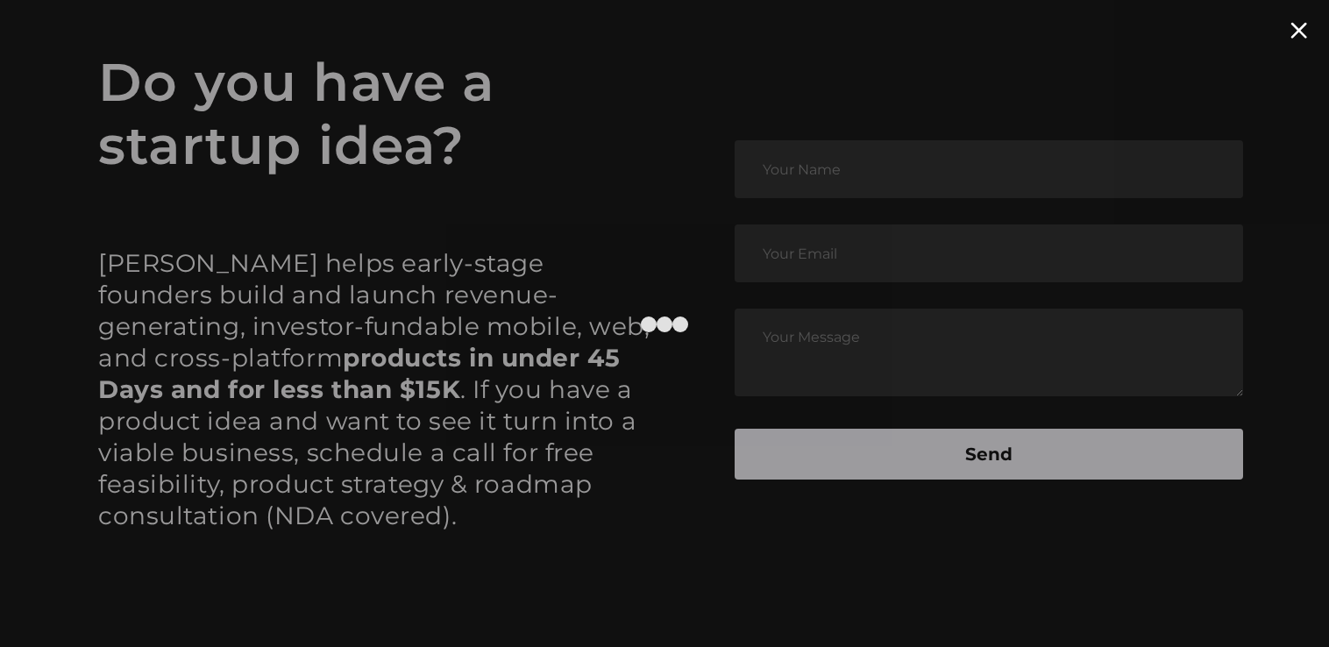
scroll to position [8389, 0]
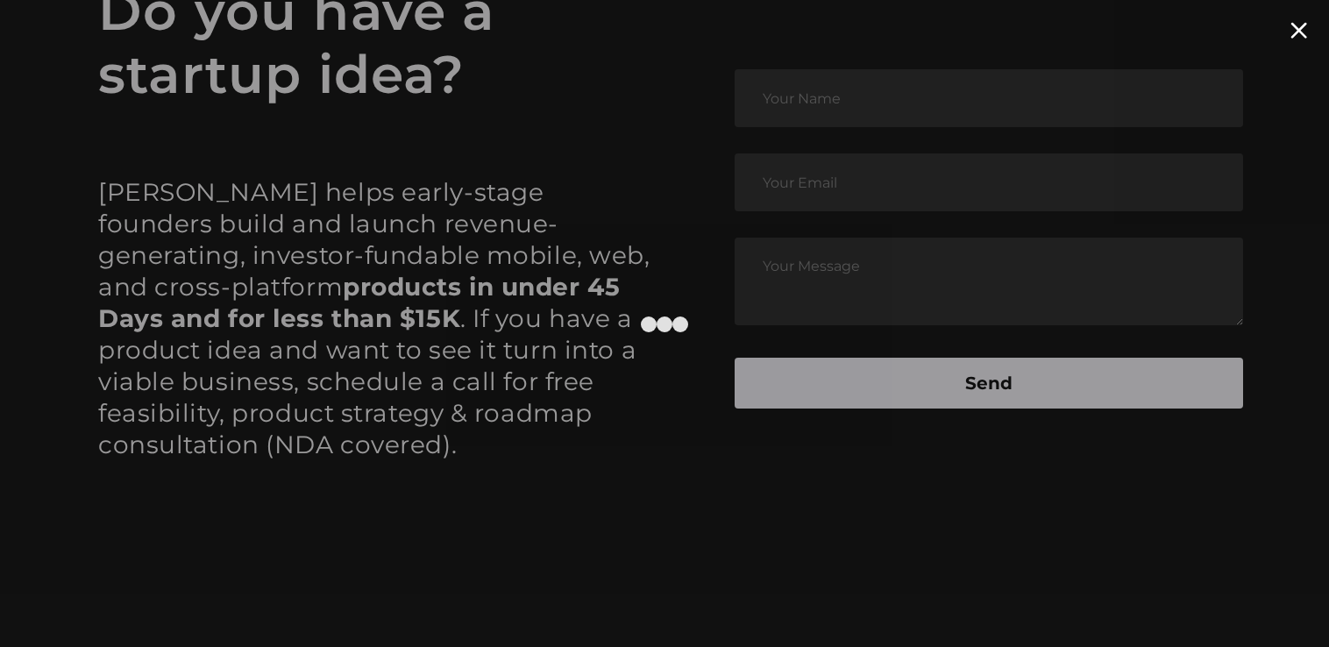
click at [1304, 33] on div at bounding box center [1298, 30] width 17 height 17
